Goal: Find specific fact

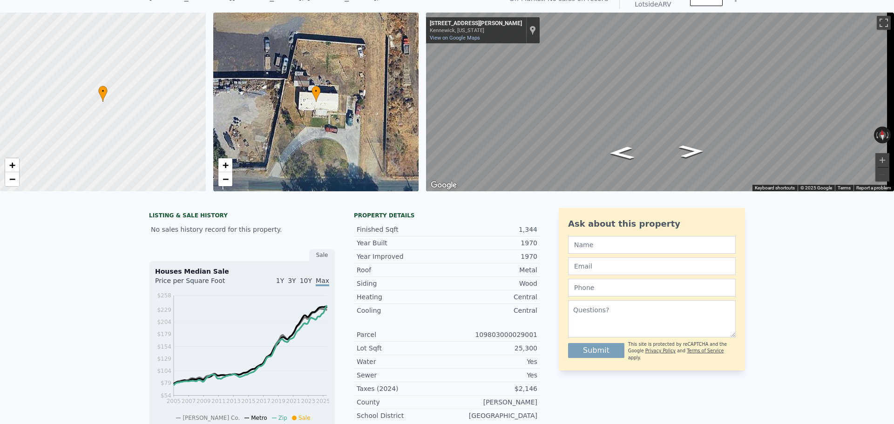
scroll to position [3, 0]
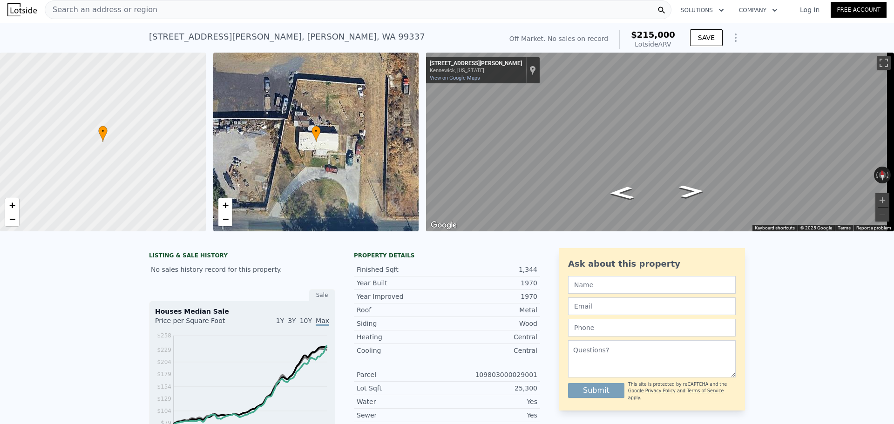
click at [179, 11] on div "Search an address or region" at bounding box center [358, 9] width 627 height 19
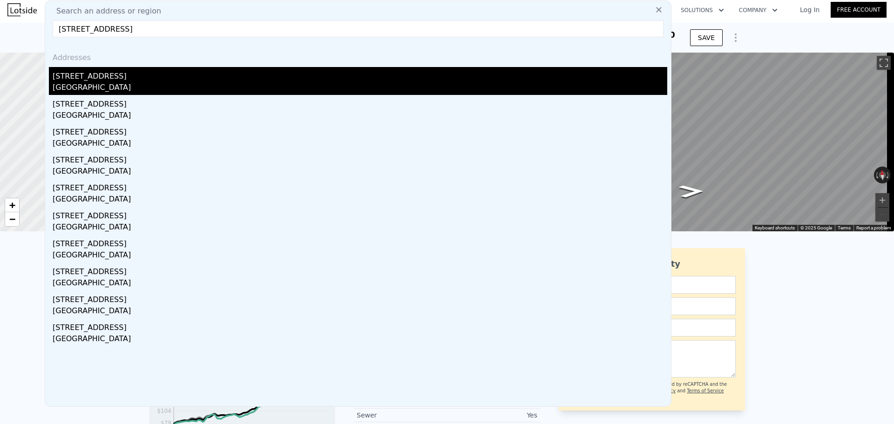
type input "[STREET_ADDRESS]"
click at [134, 75] on div "[STREET_ADDRESS]" at bounding box center [360, 74] width 615 height 15
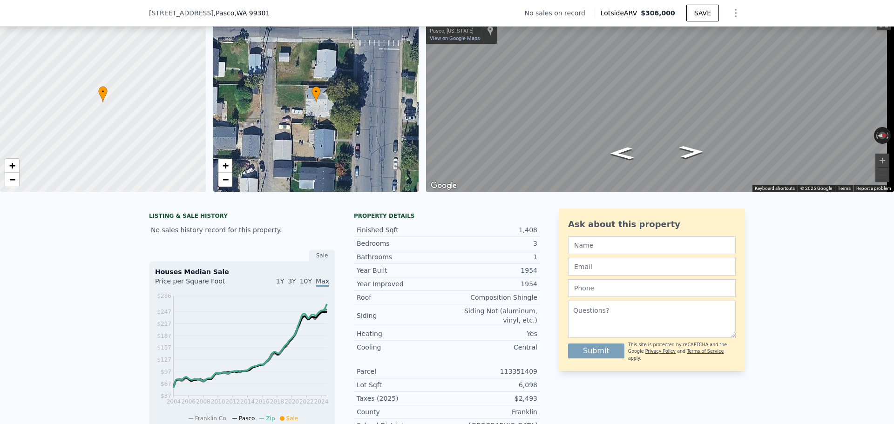
scroll to position [93, 0]
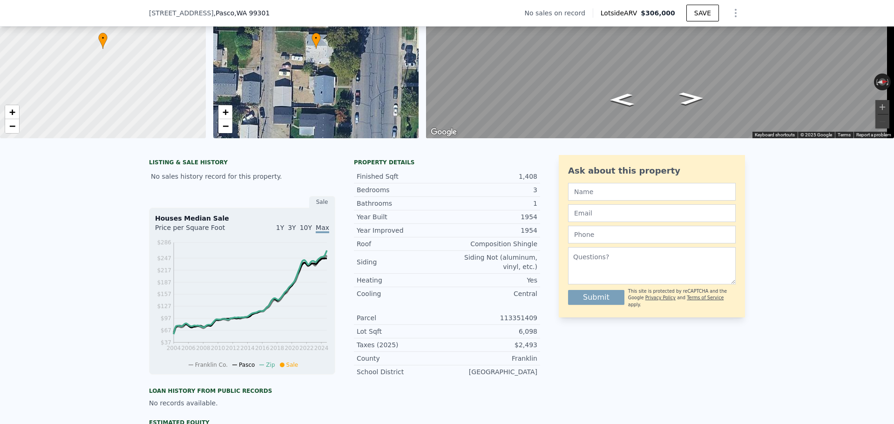
click at [530, 313] on div "113351409" at bounding box center [492, 317] width 90 height 9
copy div "113351409"
